Goal: Transaction & Acquisition: Purchase product/service

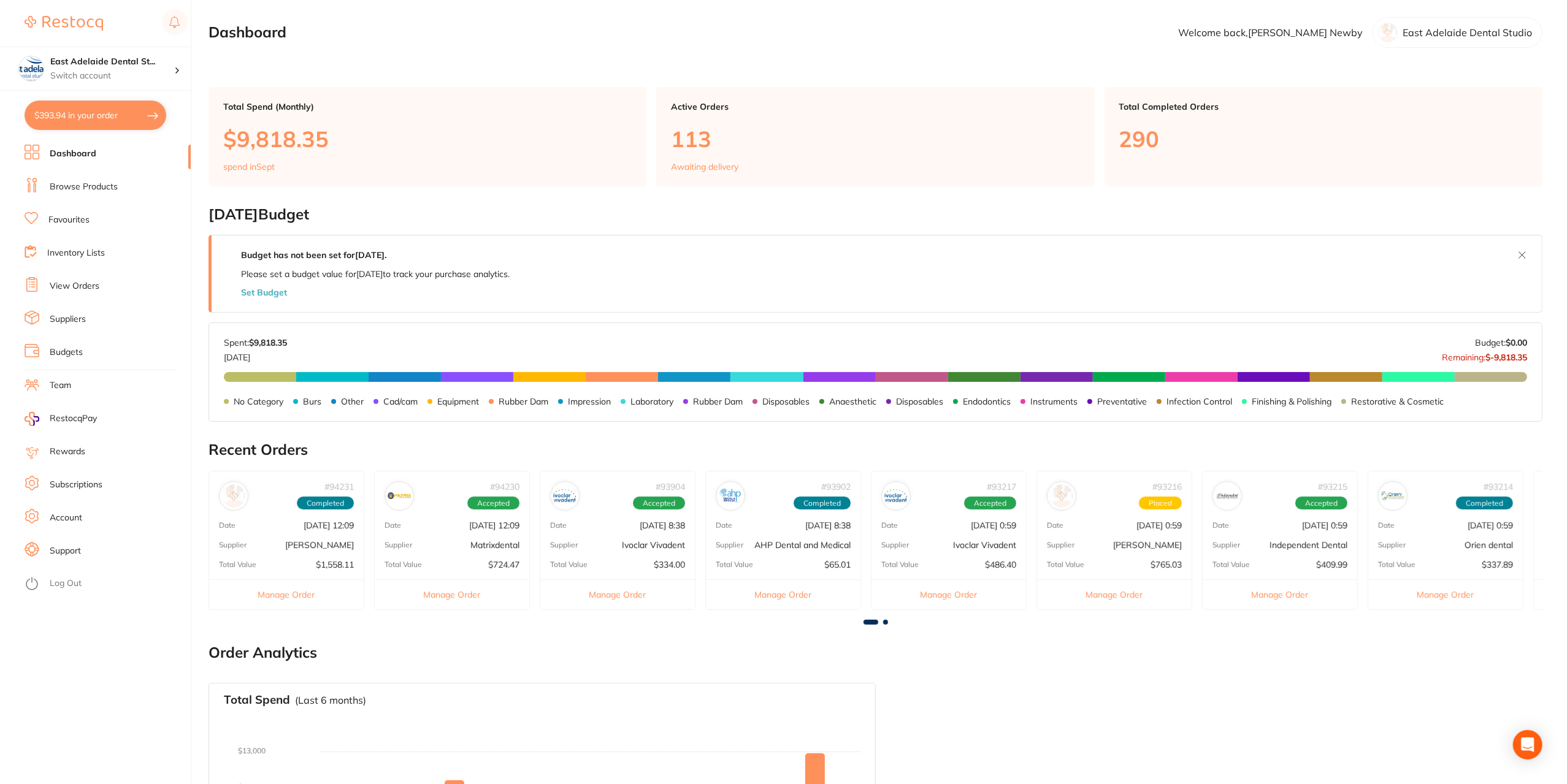
click at [101, 119] on button "$393.94 in your order" at bounding box center [95, 115] width 142 height 30
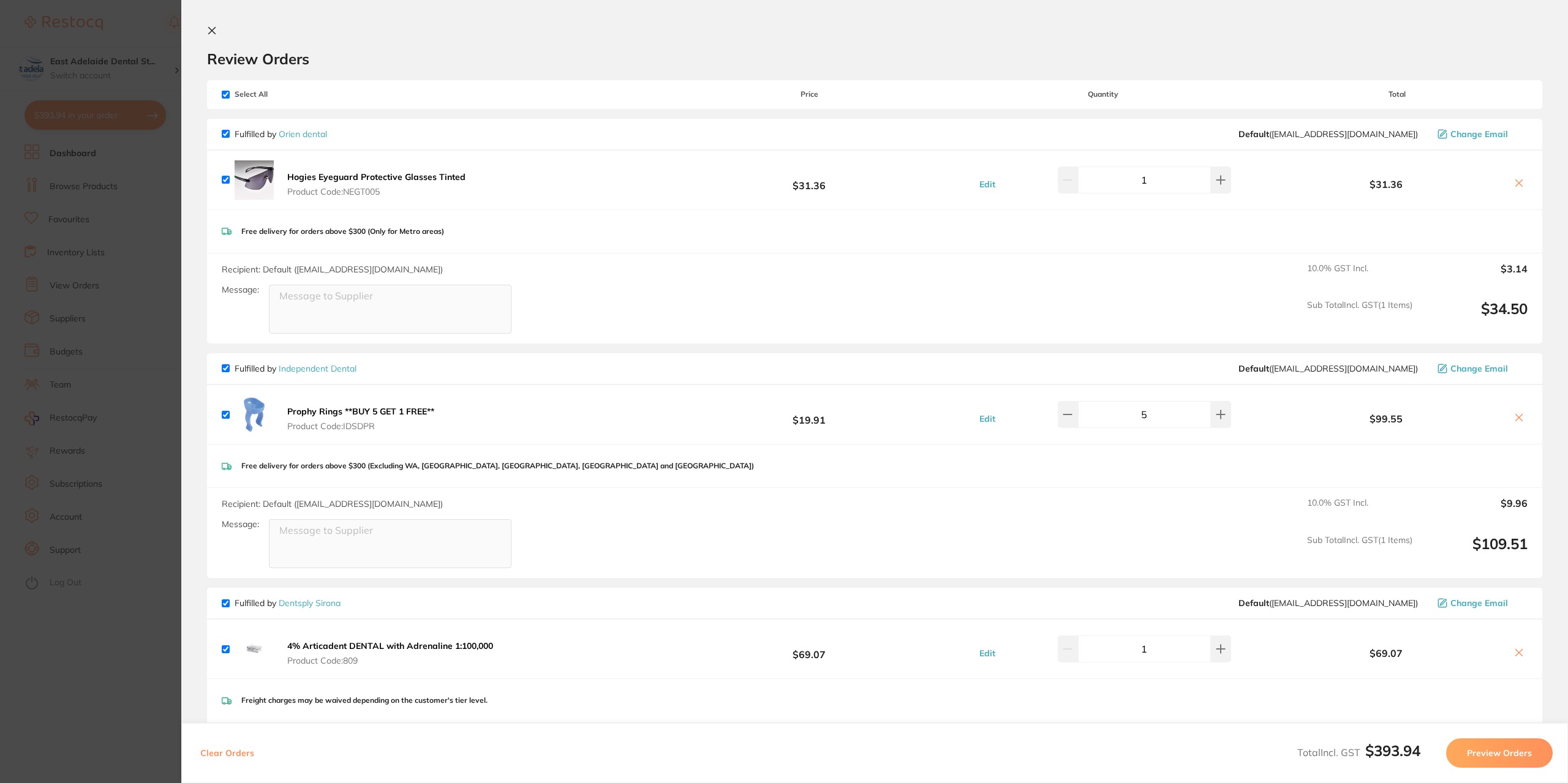
click at [1193, 641] on input "1" at bounding box center [1145, 649] width 133 height 27
click at [1216, 649] on icon at bounding box center [1221, 649] width 10 height 10
click at [1216, 650] on icon at bounding box center [1221, 649] width 10 height 10
click at [1211, 639] on button at bounding box center [1221, 649] width 20 height 27
type input "4"
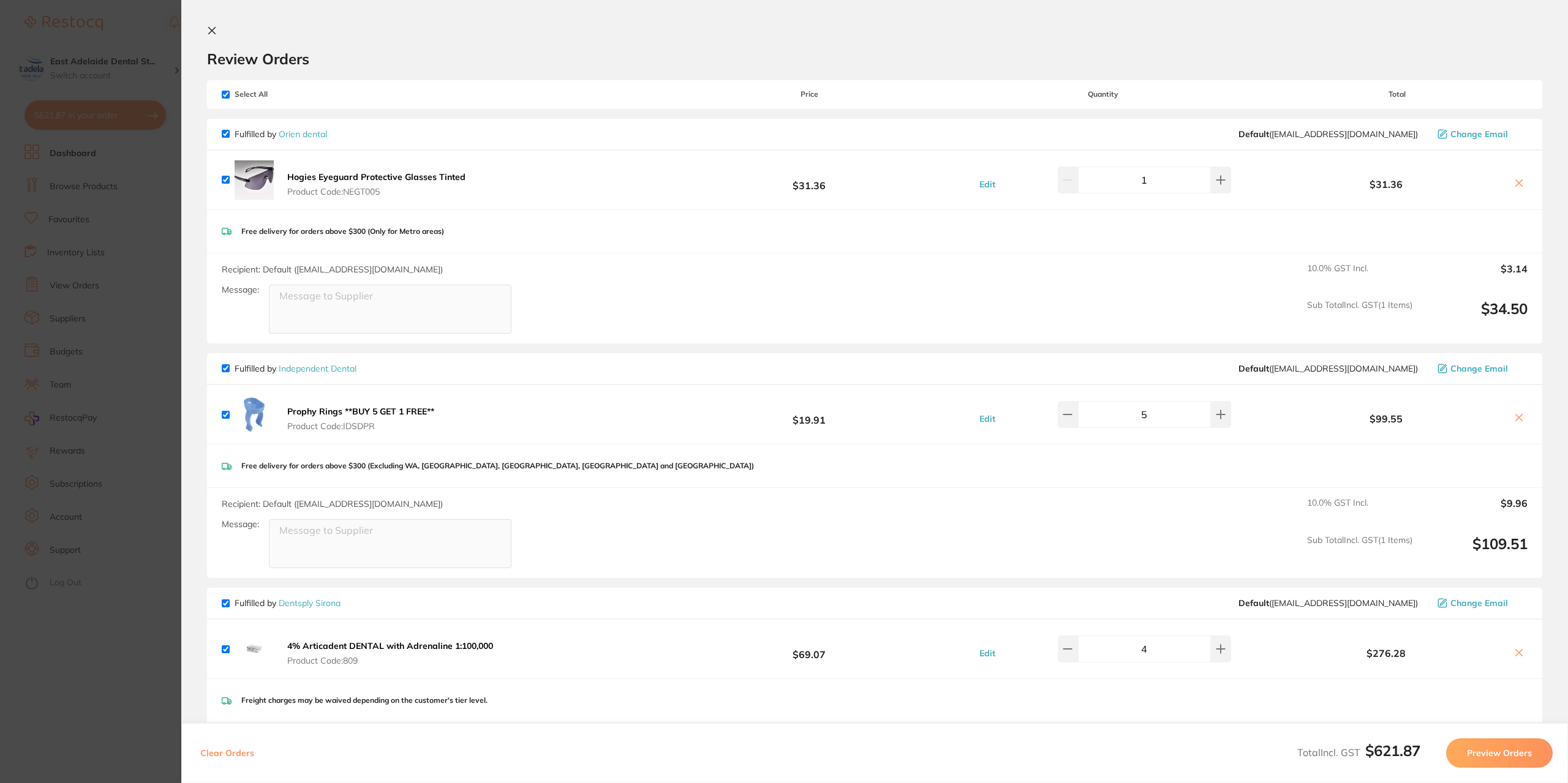
click at [178, 659] on section "Update RRP Set your pre negotiated price for this item. Item Agreed RRP (excl. …" at bounding box center [784, 391] width 1568 height 783
